Goal: Task Accomplishment & Management: Complete application form

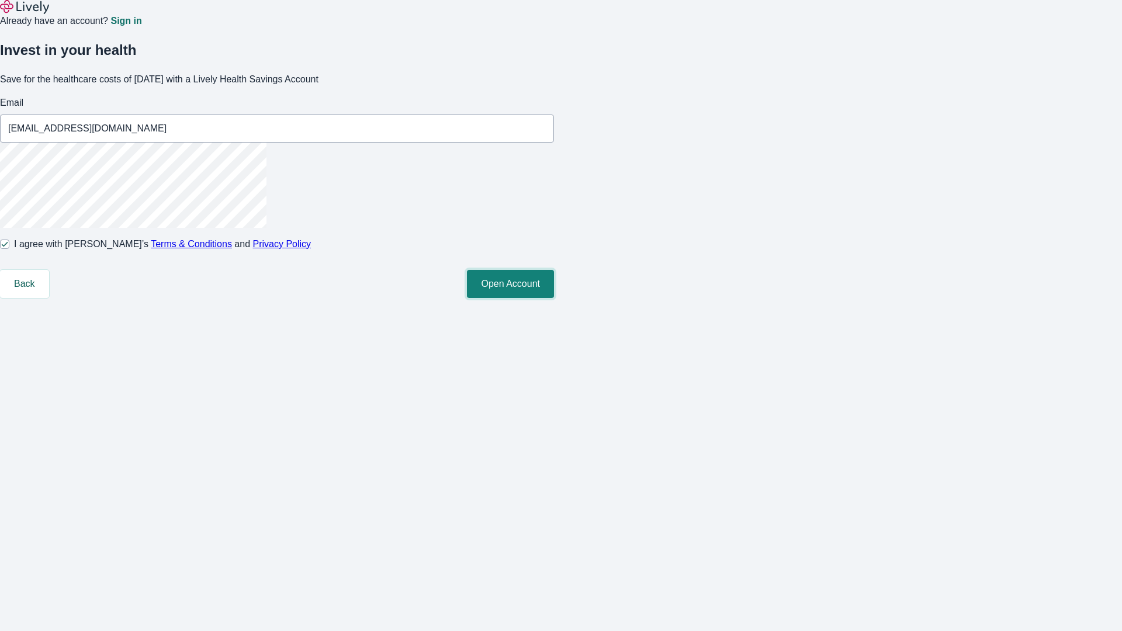
click at [554, 298] on button "Open Account" at bounding box center [510, 284] width 87 height 28
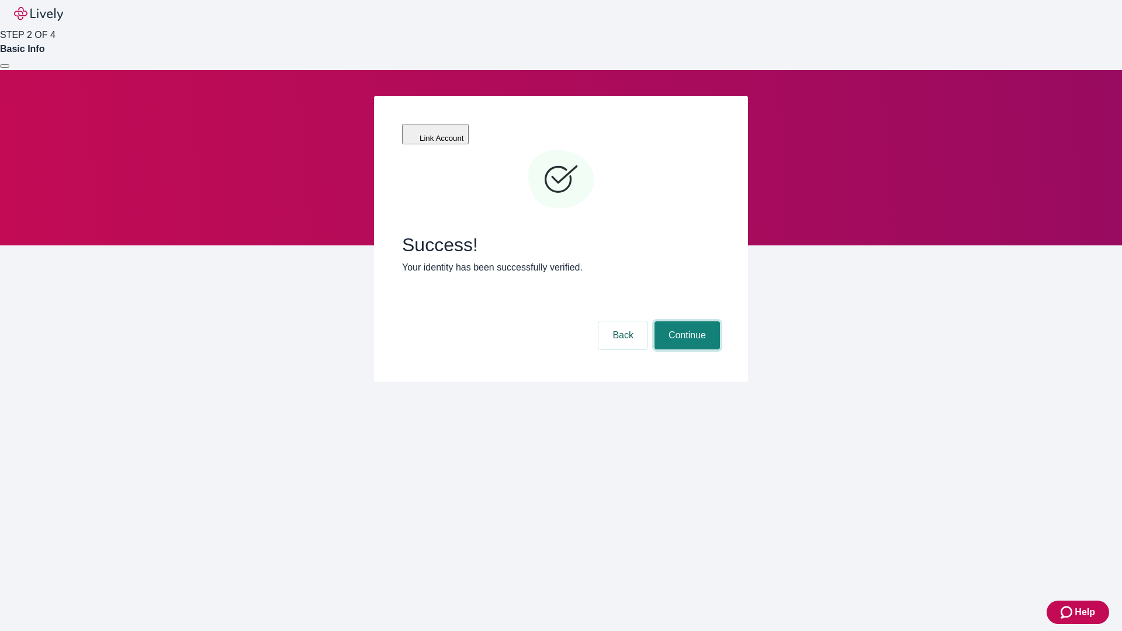
click at [686, 322] on button "Continue" at bounding box center [687, 336] width 65 height 28
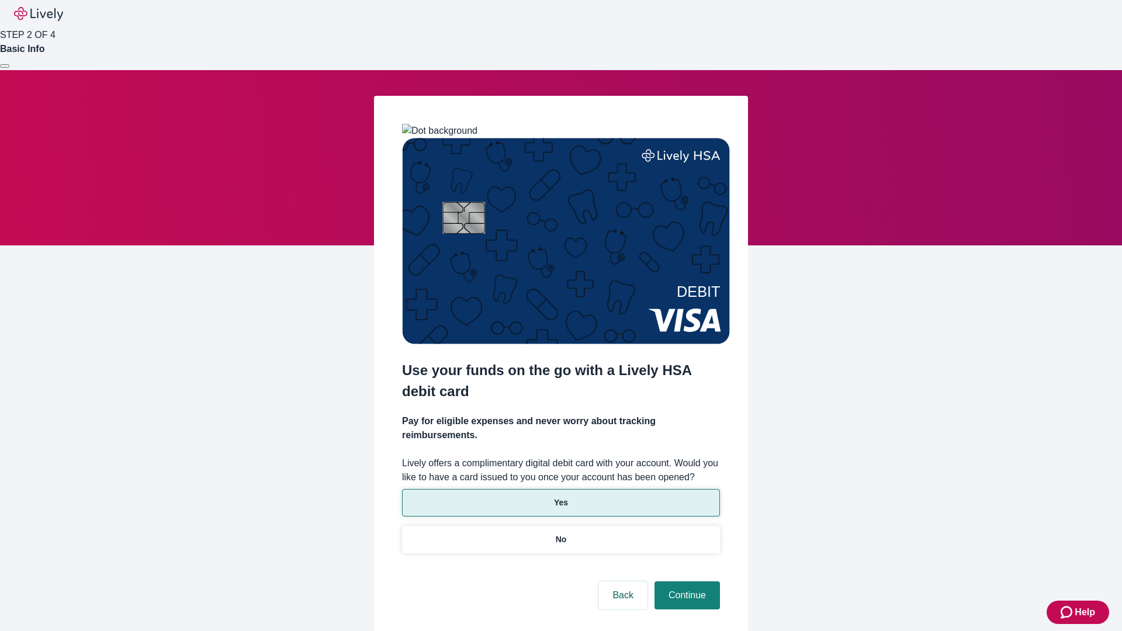
click at [561, 497] on p "Yes" at bounding box center [561, 503] width 14 height 12
click at [686, 582] on button "Continue" at bounding box center [687, 596] width 65 height 28
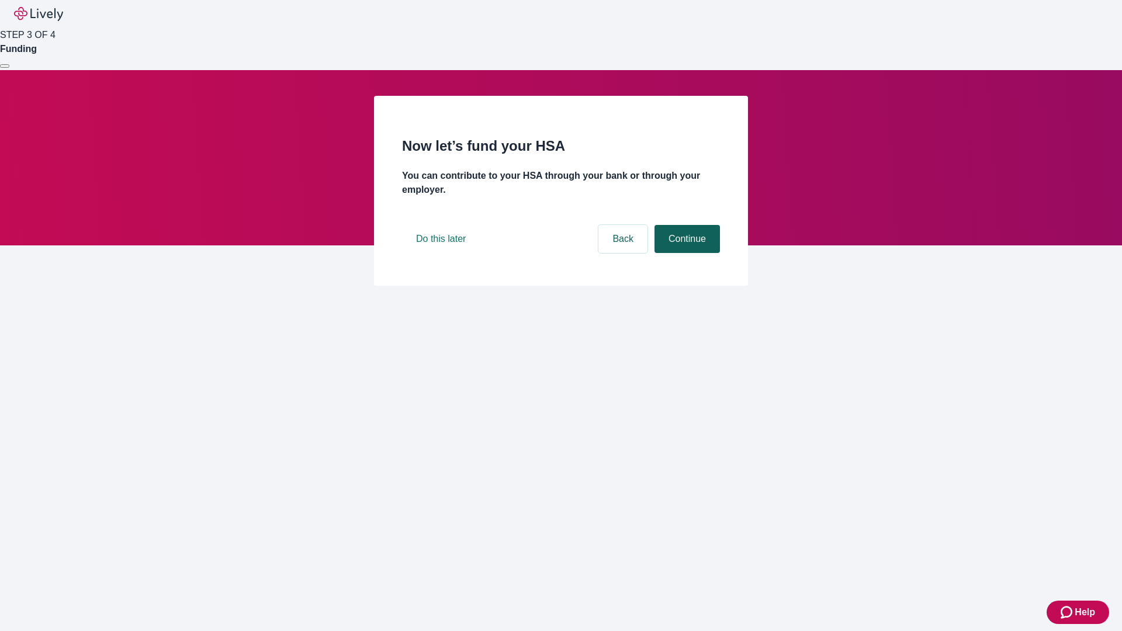
click at [686, 253] on button "Continue" at bounding box center [687, 239] width 65 height 28
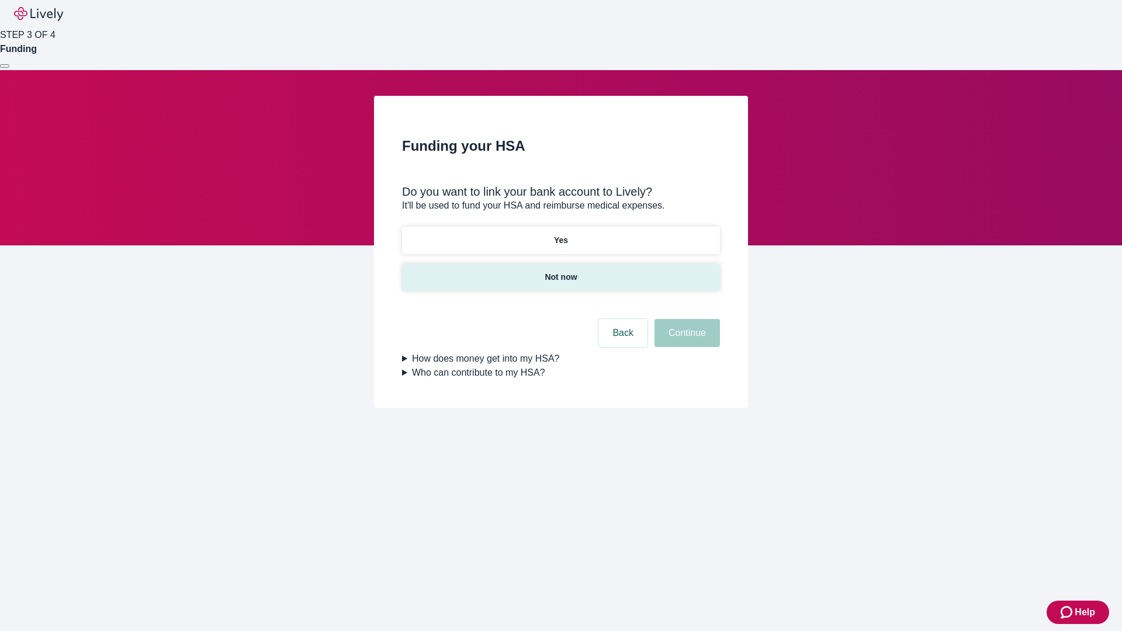
click at [561, 271] on p "Not now" at bounding box center [561, 277] width 32 height 12
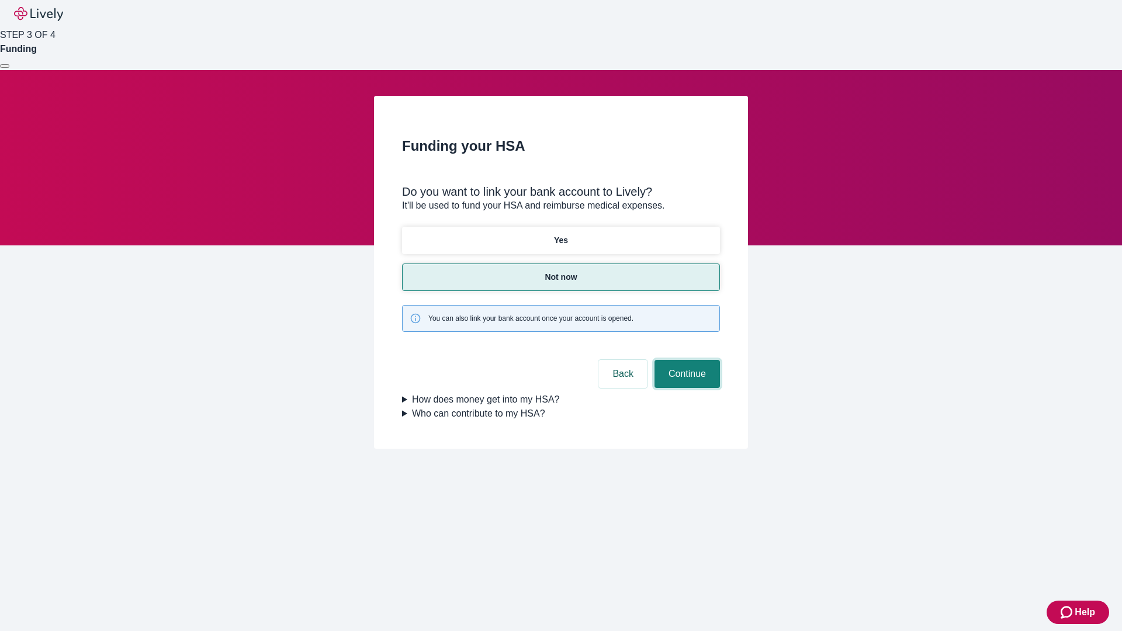
click at [686, 360] on button "Continue" at bounding box center [687, 374] width 65 height 28
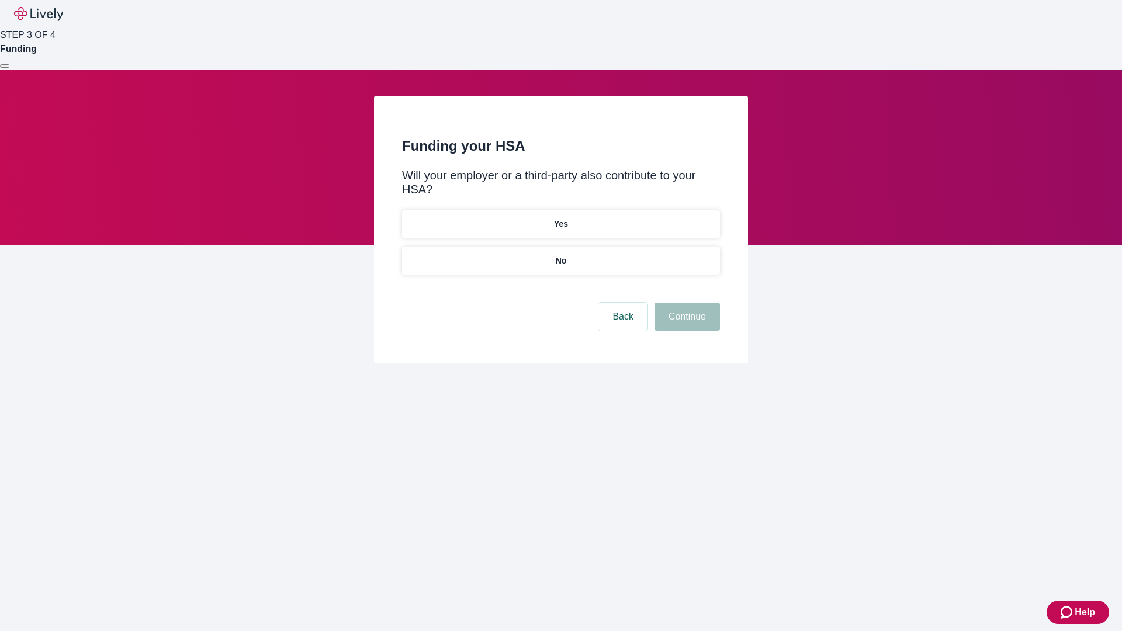
click at [561, 255] on p "No" at bounding box center [561, 261] width 11 height 12
click at [686, 303] on button "Continue" at bounding box center [687, 317] width 65 height 28
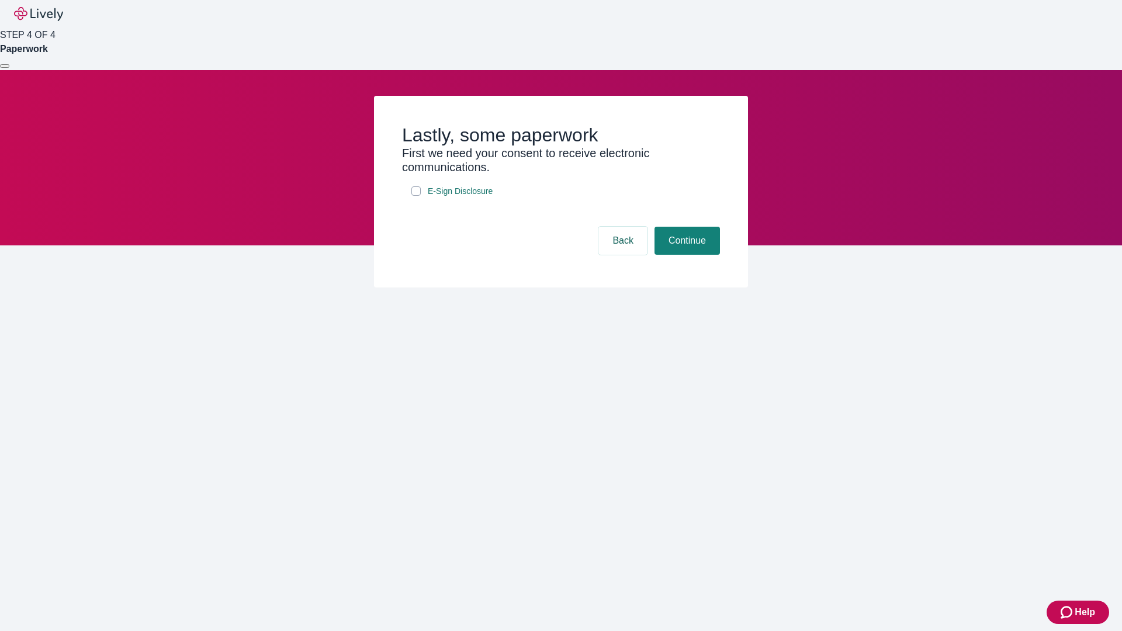
click at [416, 196] on input "E-Sign Disclosure" at bounding box center [416, 190] width 9 height 9
checkbox input "true"
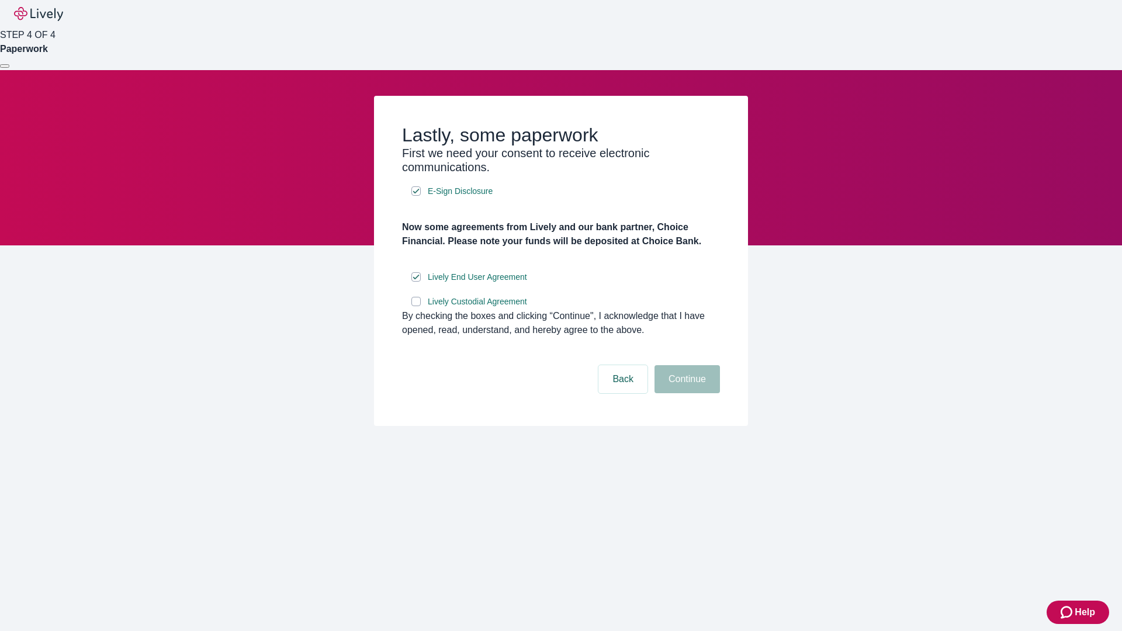
click at [416, 306] on input "Lively Custodial Agreement" at bounding box center [416, 301] width 9 height 9
checkbox input "true"
click at [686, 393] on button "Continue" at bounding box center [687, 379] width 65 height 28
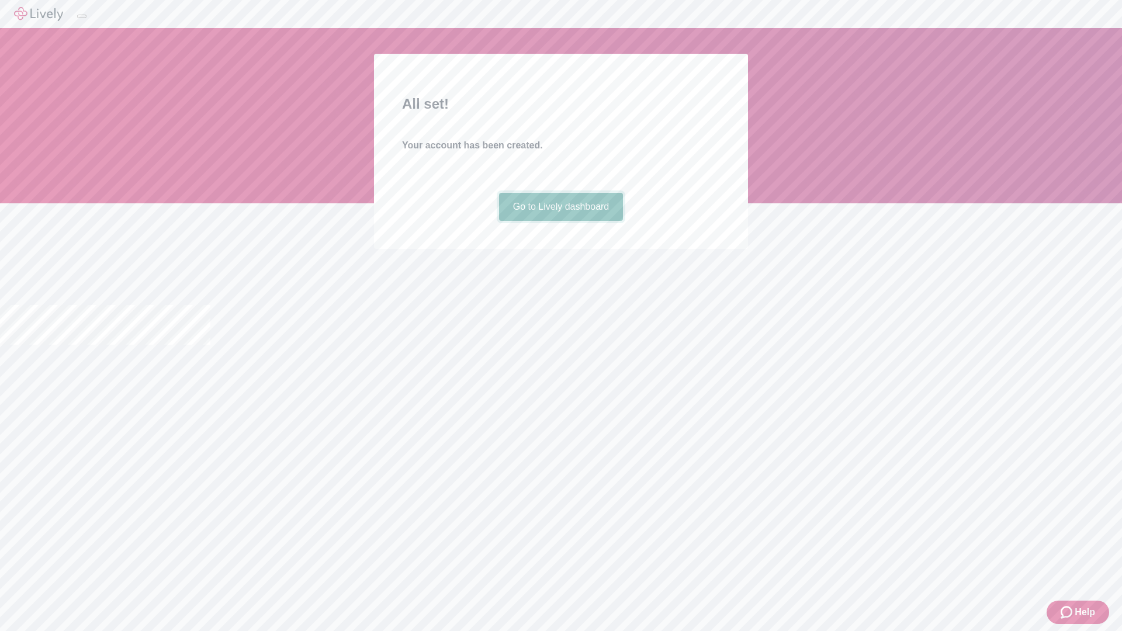
click at [561, 221] on link "Go to Lively dashboard" at bounding box center [561, 207] width 125 height 28
